Goal: Find specific page/section

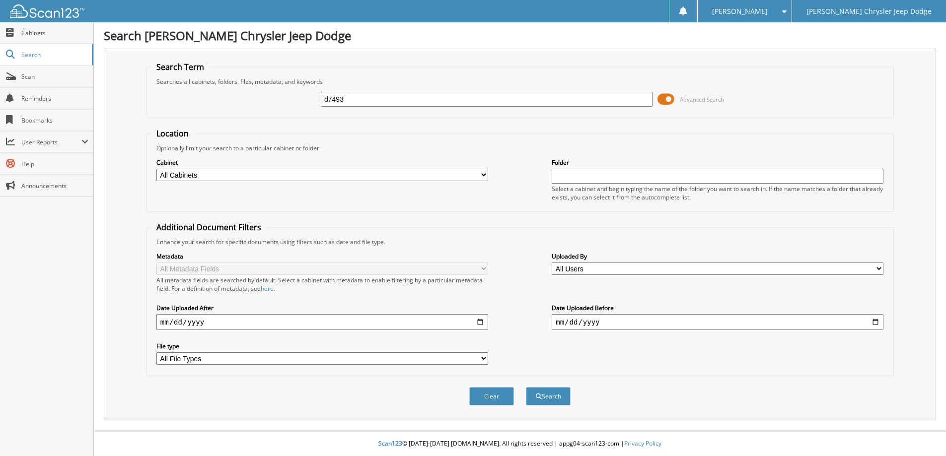
type input "d7493"
click at [526, 387] on button "Search" at bounding box center [548, 396] width 45 height 18
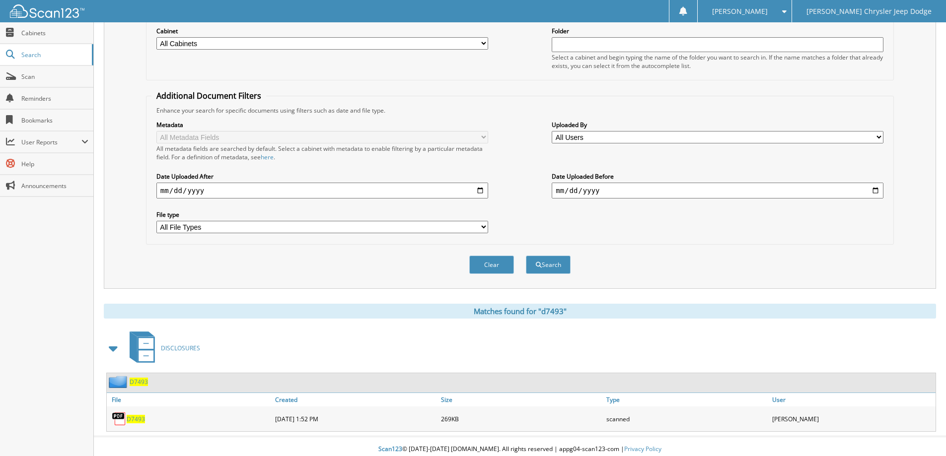
scroll to position [137, 0]
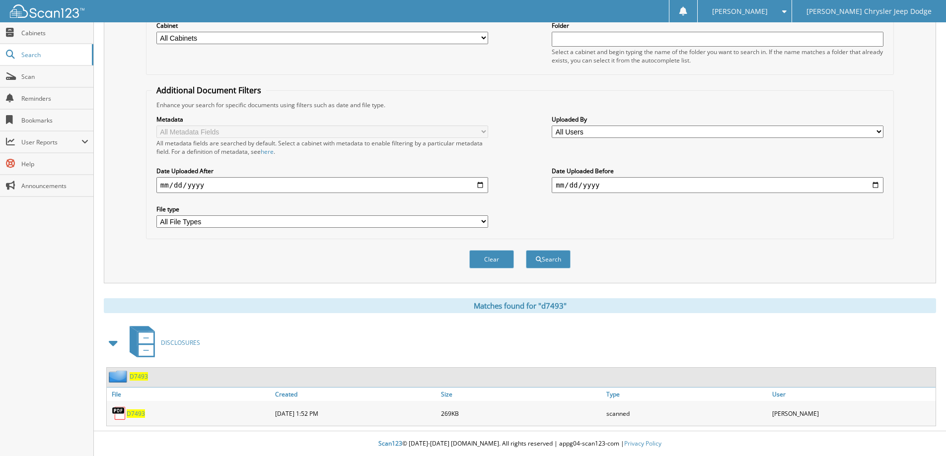
click at [138, 411] on span "D7493" at bounding box center [136, 414] width 18 height 8
